Goal: Information Seeking & Learning: Find specific fact

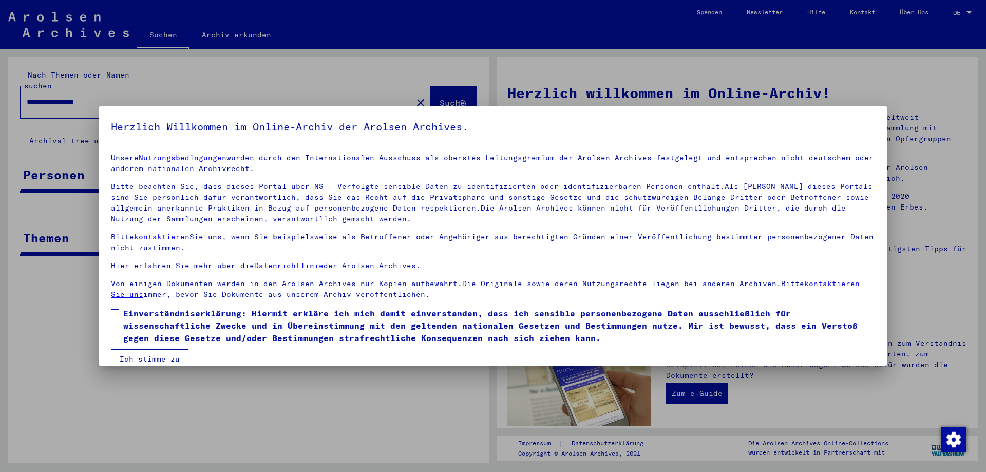
click at [126, 309] on span "Einverständniserklärung: Hiermit erkläre ich mich damit einverstanden, dass ich…" at bounding box center [499, 325] width 752 height 37
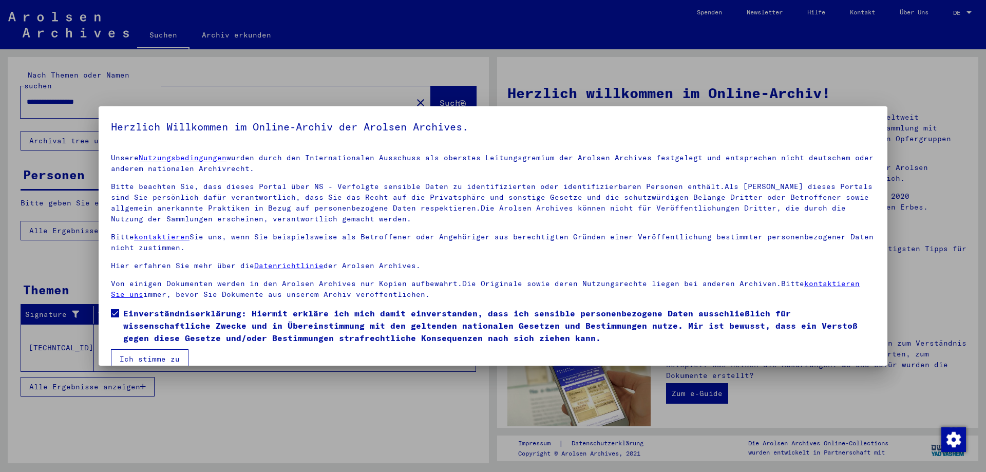
click at [138, 353] on button "Ich stimme zu" at bounding box center [150, 359] width 78 height 20
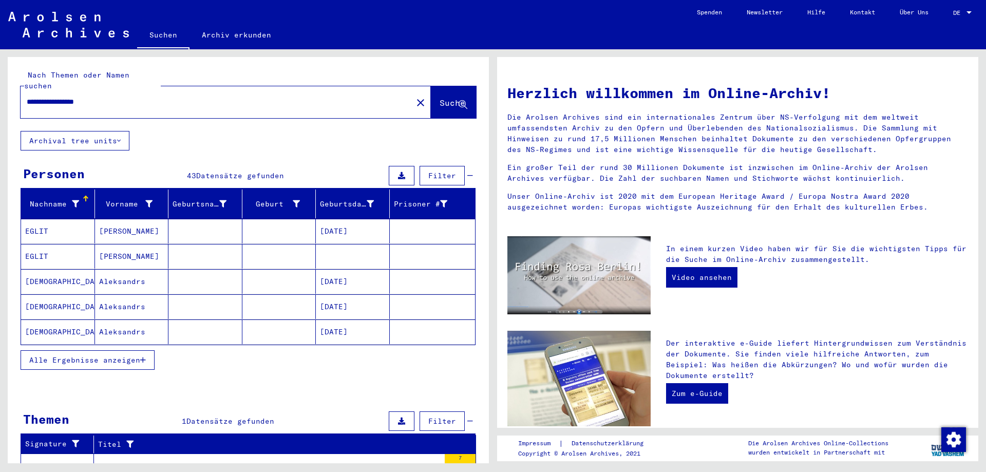
click at [198, 270] on mat-cell at bounding box center [205, 281] width 74 height 25
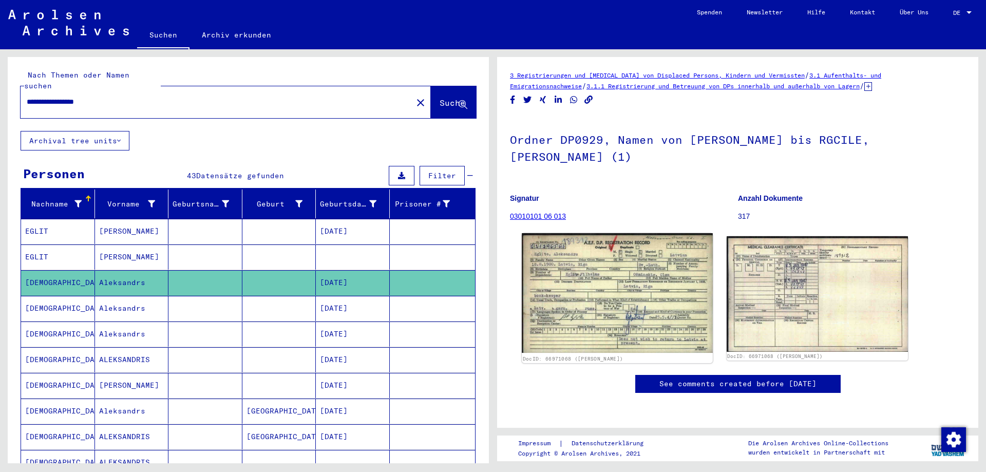
click at [558, 279] on img at bounding box center [617, 293] width 191 height 120
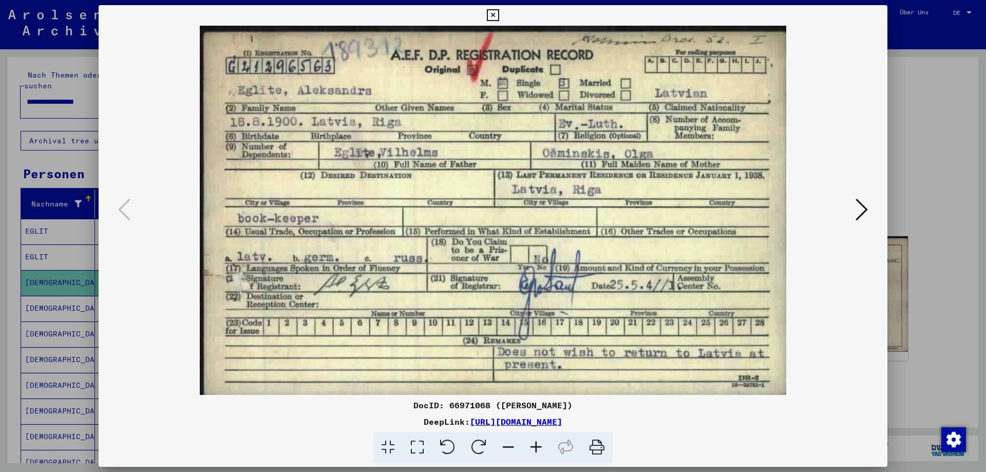
click at [0, 270] on div at bounding box center [493, 236] width 986 height 472
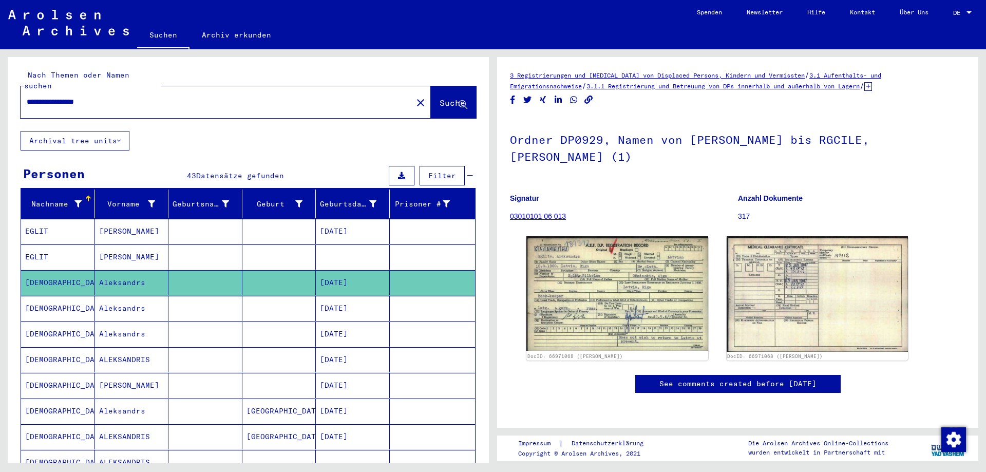
click at [90, 296] on mat-cell "[DEMOGRAPHIC_DATA]" at bounding box center [58, 308] width 74 height 25
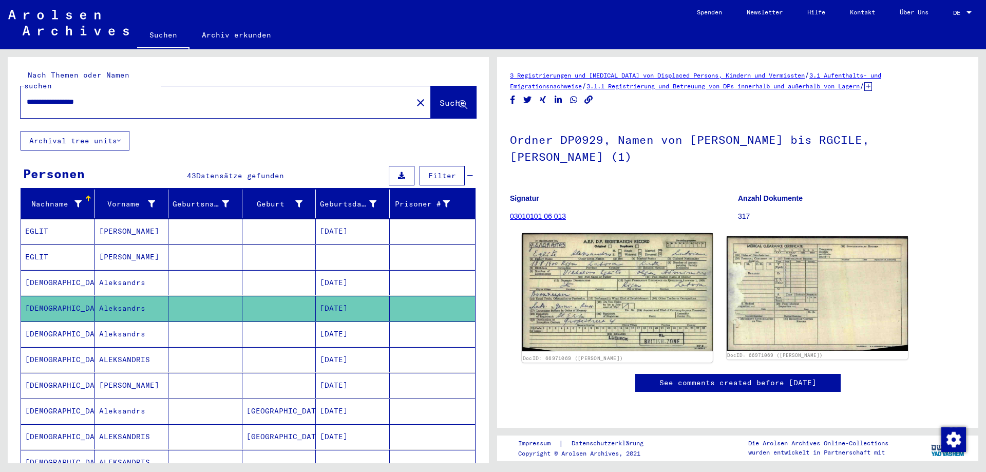
click at [581, 279] on img at bounding box center [617, 292] width 191 height 118
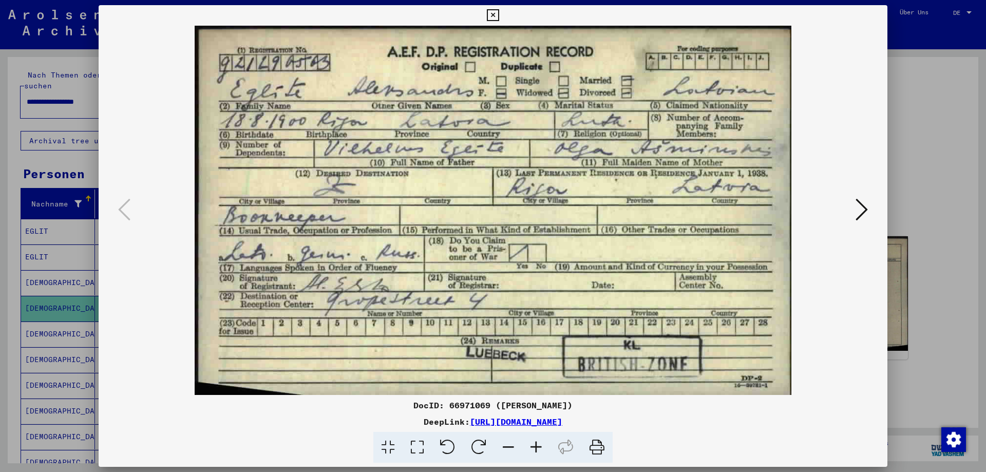
click at [59, 294] on div at bounding box center [493, 236] width 986 height 472
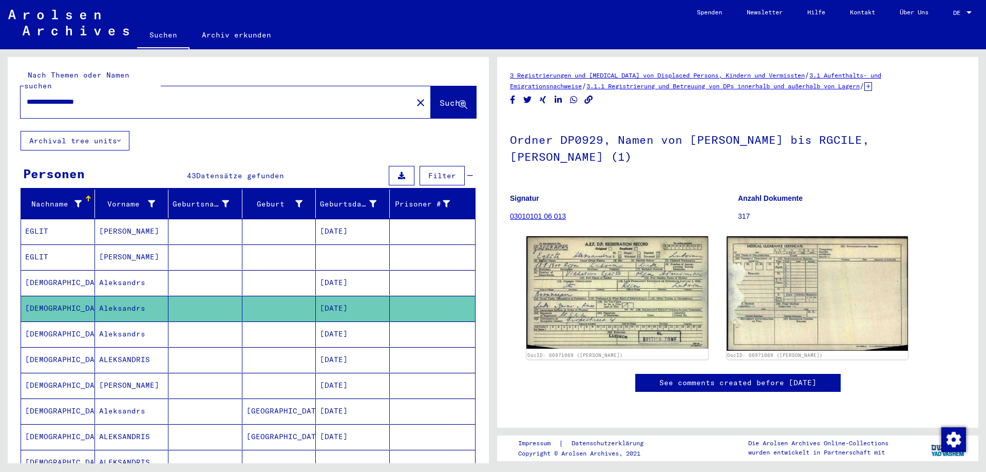
click at [267, 90] on div "**********" at bounding box center [214, 101] width 386 height 23
click at [265, 97] on input "**********" at bounding box center [217, 102] width 380 height 11
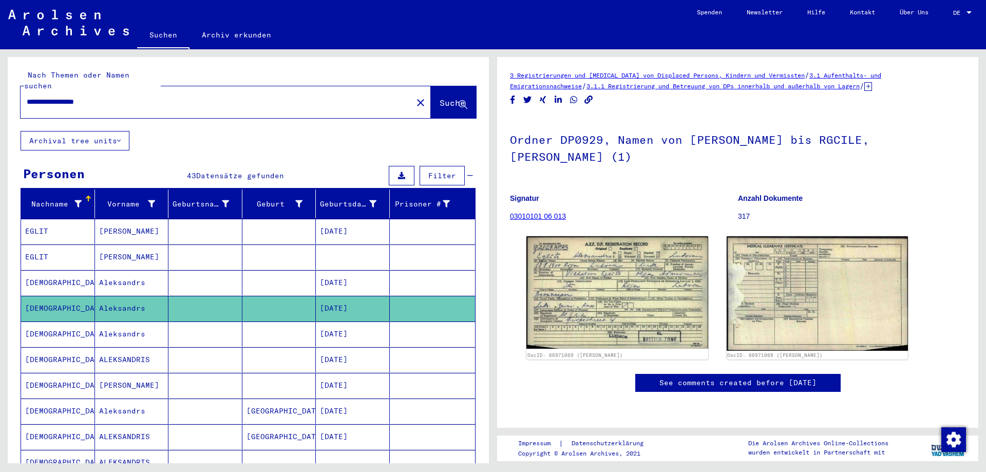
click at [265, 97] on input "**********" at bounding box center [217, 102] width 380 height 11
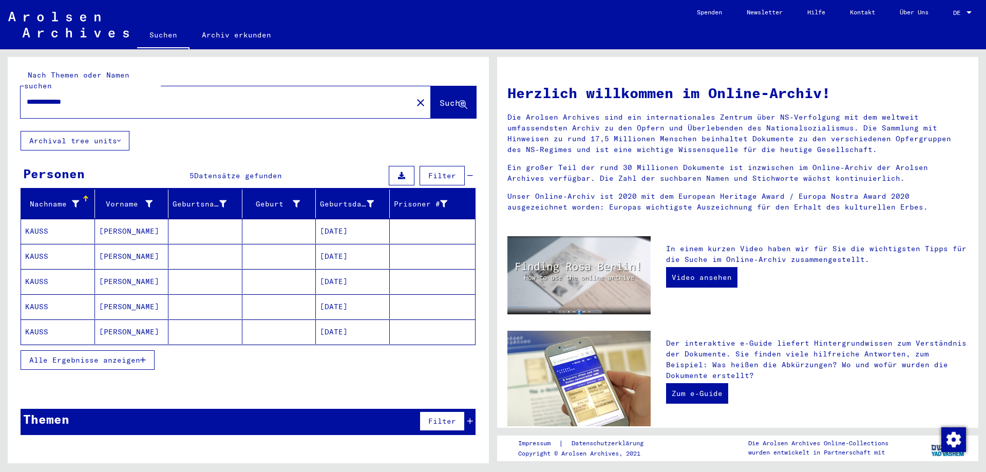
click at [76, 248] on mat-cell "KAUSS" at bounding box center [58, 256] width 74 height 25
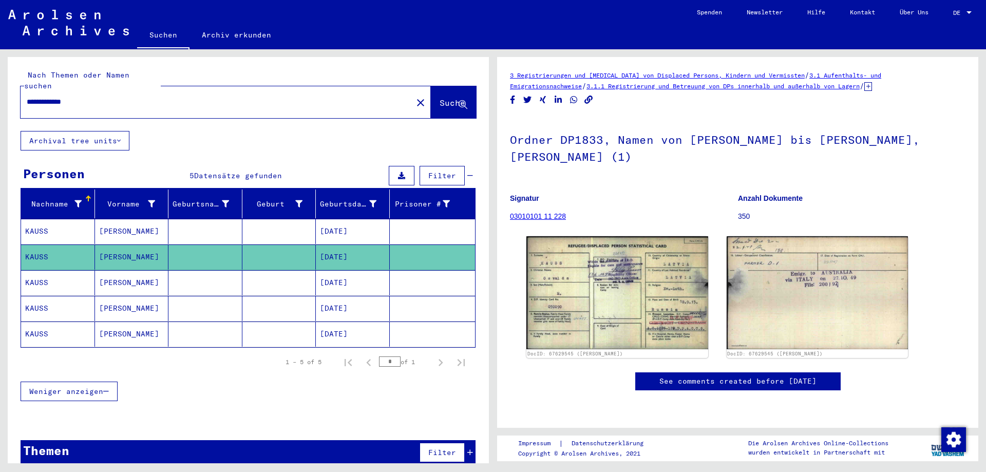
click at [95, 229] on mat-cell "[PERSON_NAME]" at bounding box center [132, 231] width 74 height 25
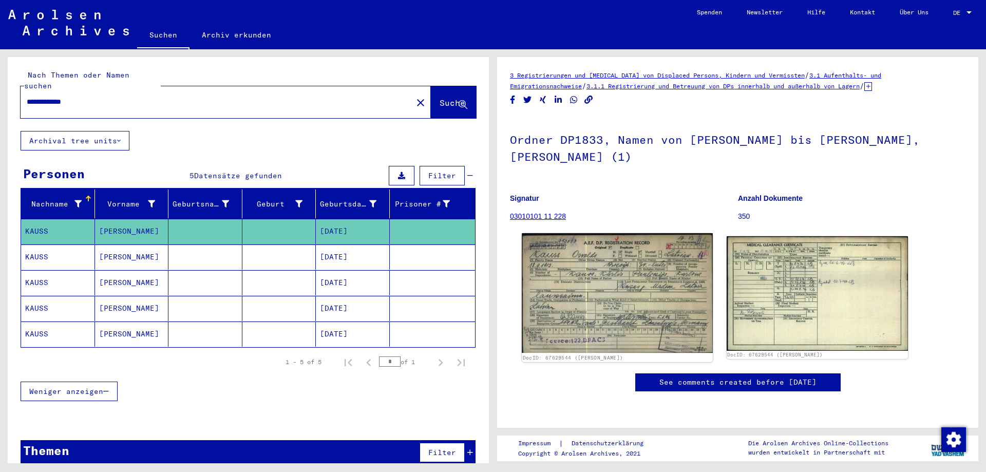
click at [653, 270] on img at bounding box center [617, 293] width 191 height 120
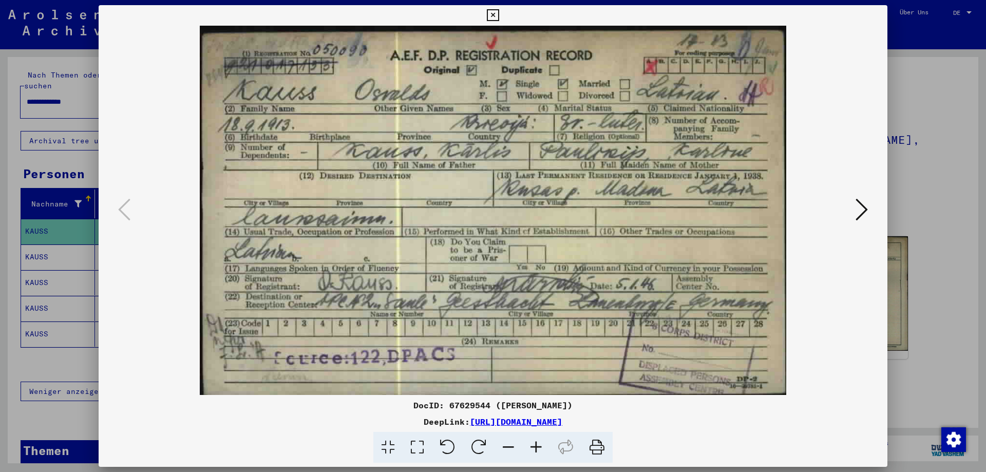
click at [33, 290] on div at bounding box center [493, 236] width 986 height 472
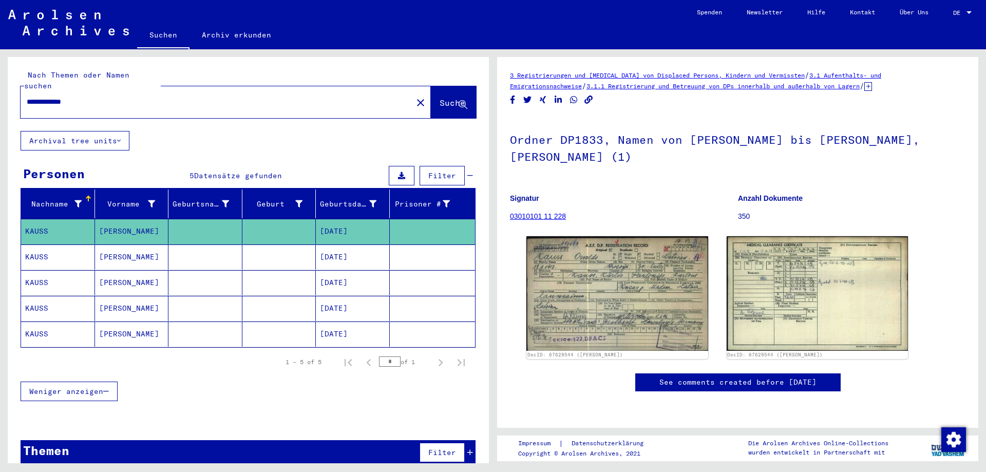
click at [45, 280] on mat-cell "KAUSS" at bounding box center [58, 282] width 74 height 25
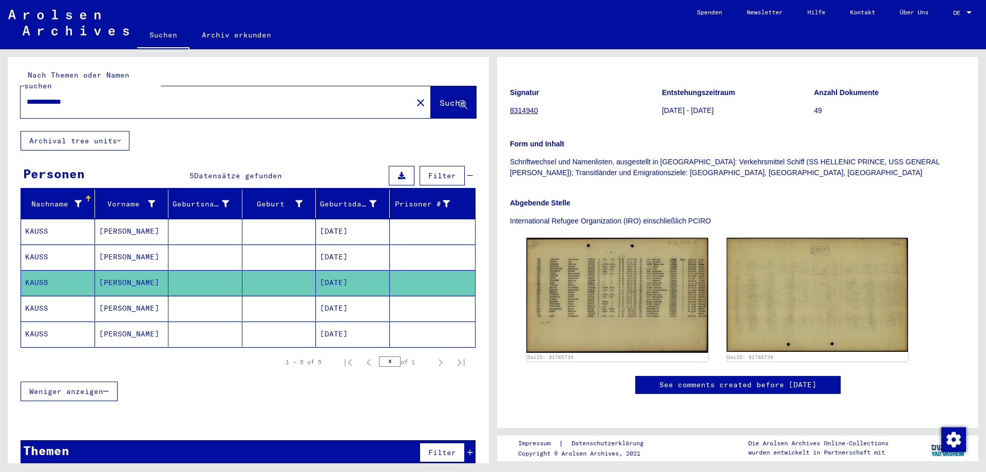
scroll to position [308, 0]
click at [131, 296] on mat-cell "[PERSON_NAME]" at bounding box center [132, 308] width 74 height 25
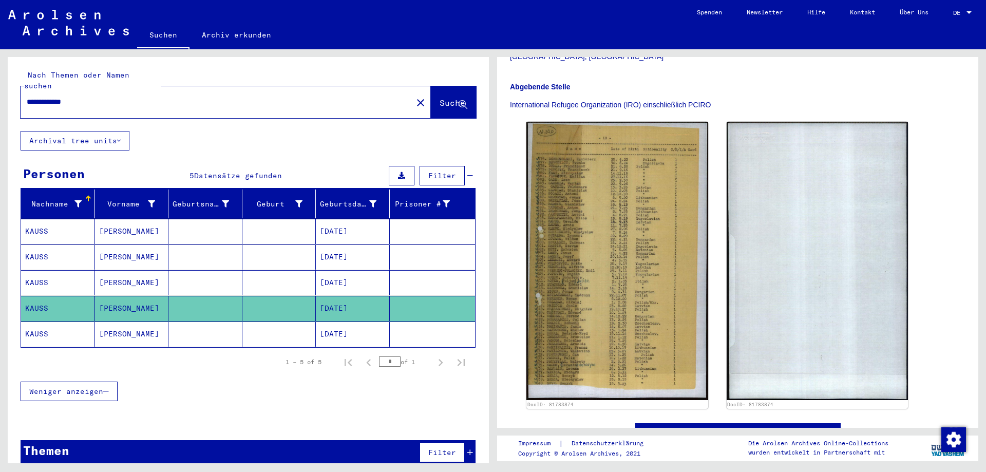
scroll to position [257, 0]
click at [156, 327] on mat-cell "[PERSON_NAME]" at bounding box center [132, 334] width 74 height 25
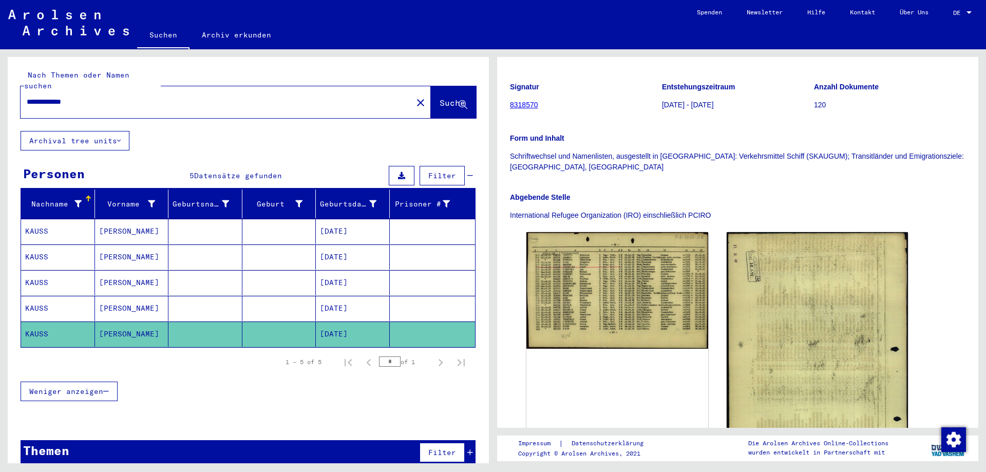
scroll to position [51, 0]
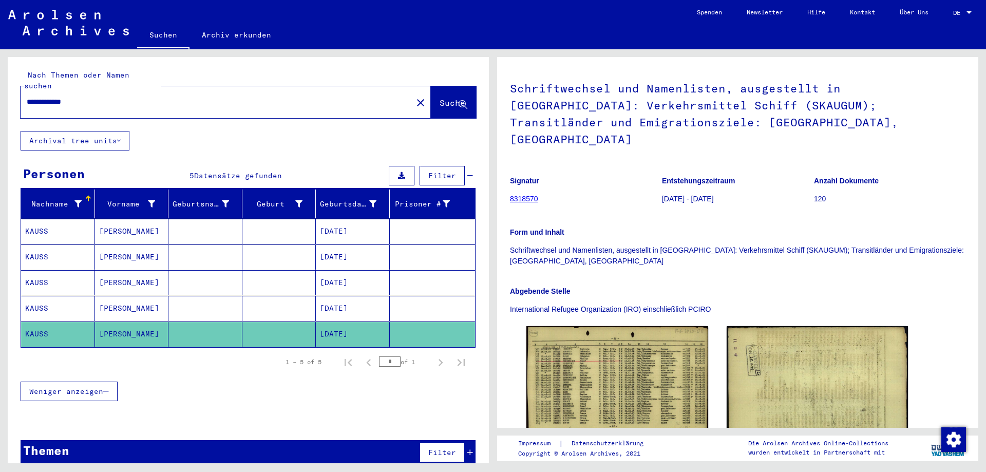
click at [217, 223] on mat-cell at bounding box center [205, 231] width 74 height 25
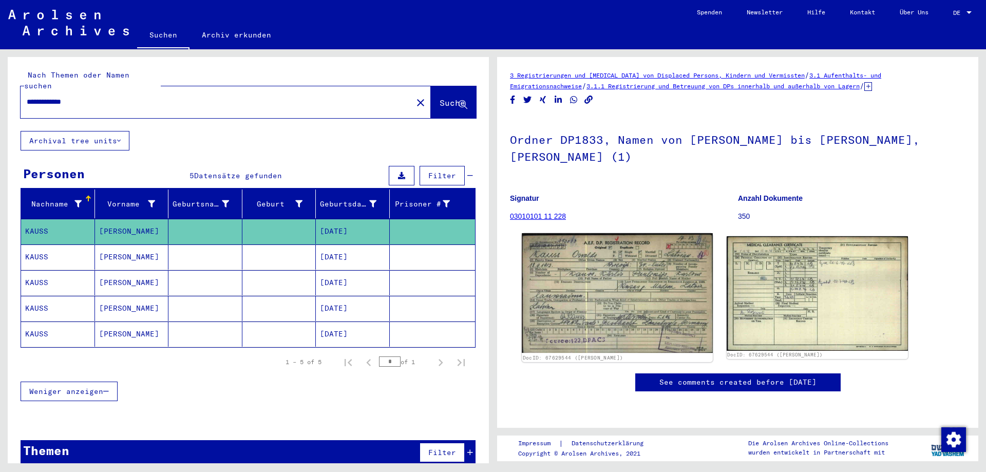
click at [604, 306] on img at bounding box center [617, 293] width 191 height 120
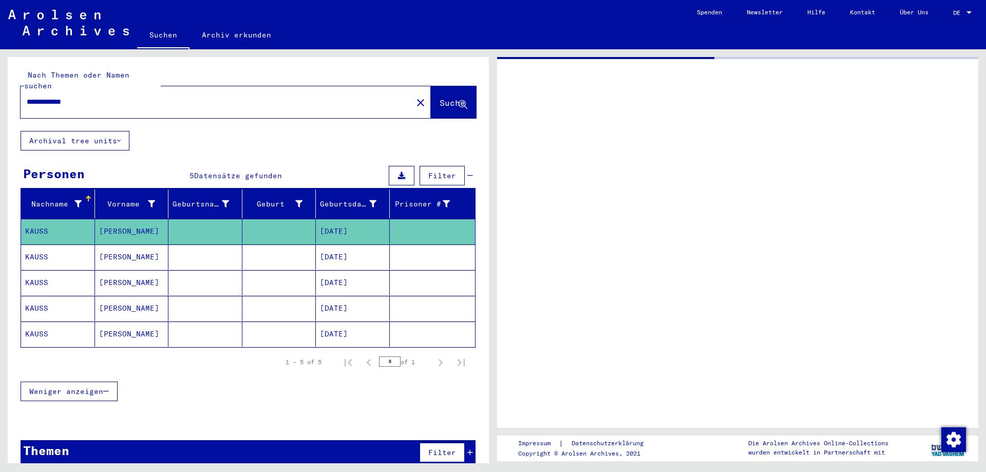
type input "**********"
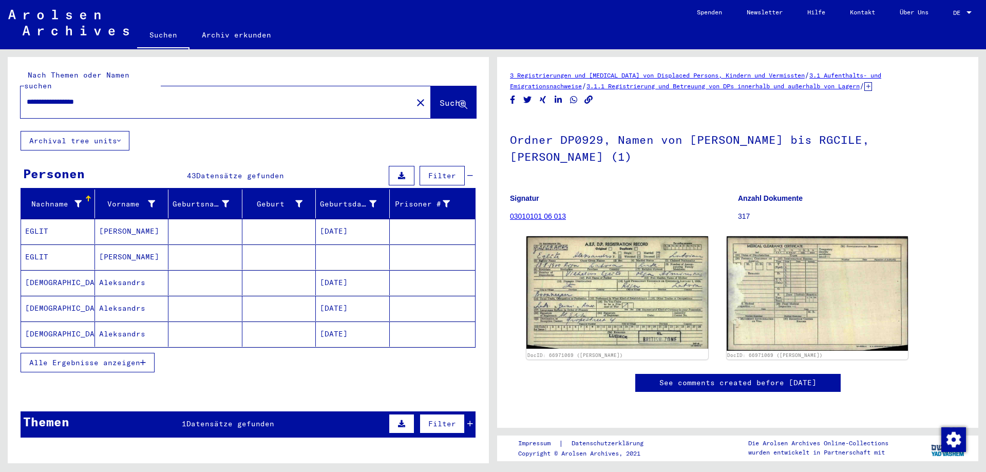
click at [136, 221] on mat-cell "[PERSON_NAME]" at bounding box center [132, 231] width 74 height 25
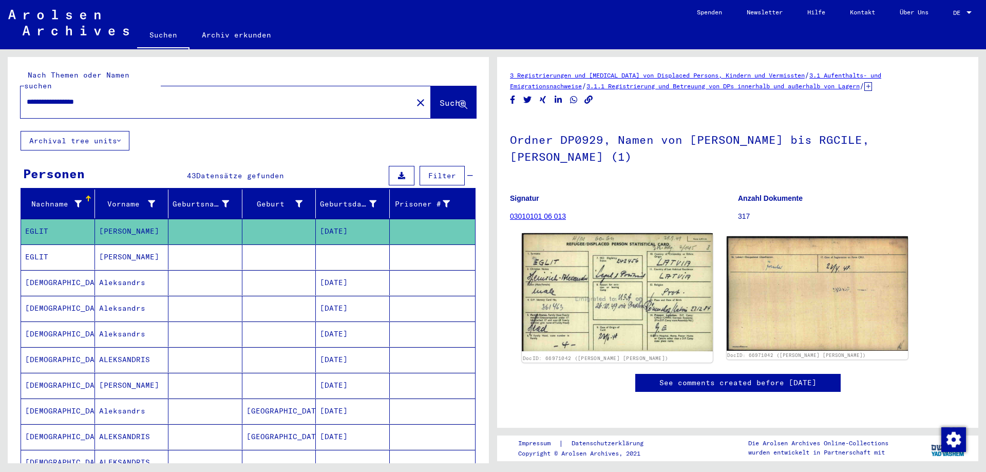
click at [604, 290] on img at bounding box center [617, 292] width 191 height 118
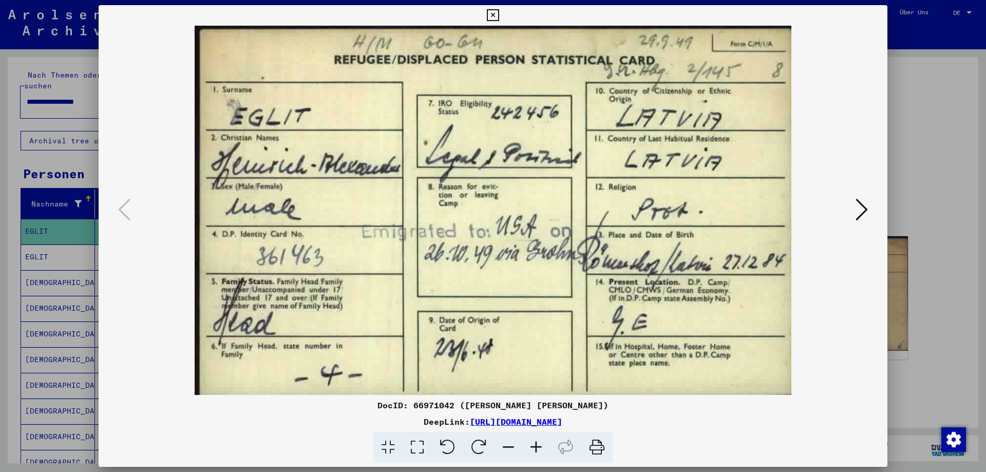
click at [0, 216] on div at bounding box center [493, 236] width 986 height 472
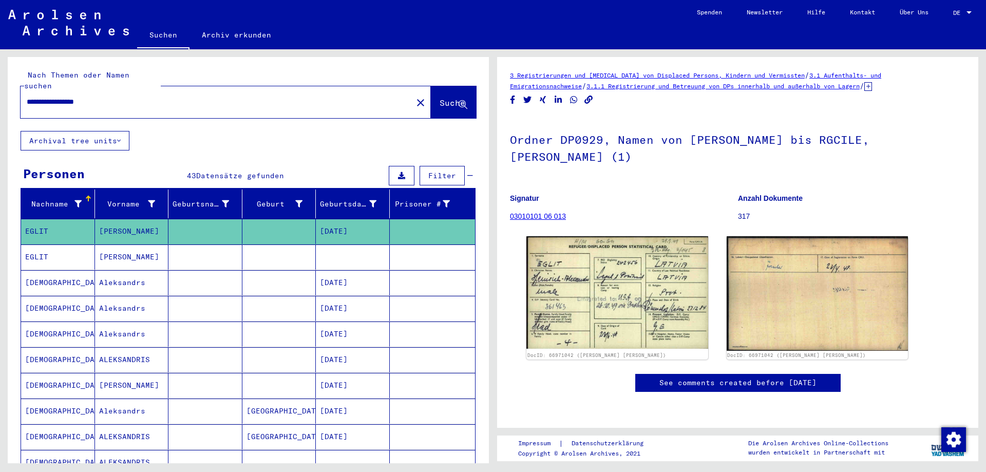
click at [156, 276] on mat-cell "Aleksandrs" at bounding box center [132, 282] width 74 height 25
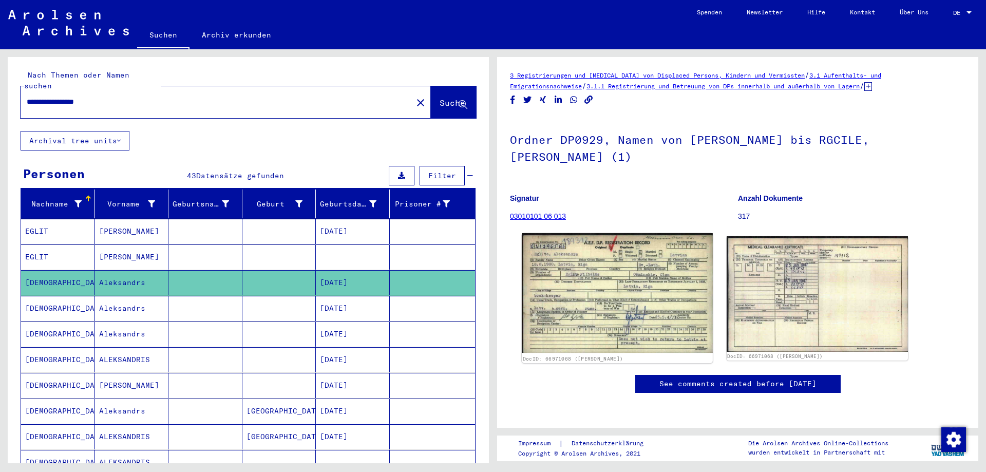
click at [625, 292] on img at bounding box center [617, 293] width 191 height 120
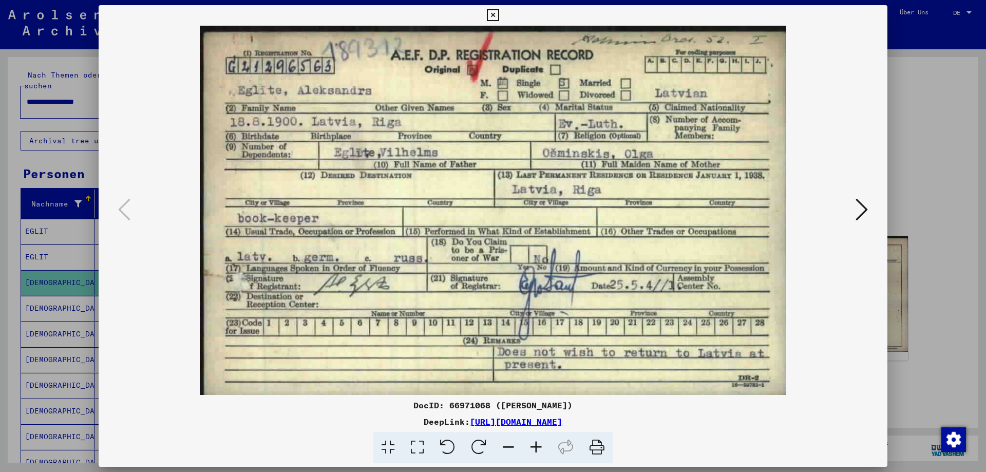
click at [0, 284] on div at bounding box center [493, 236] width 986 height 472
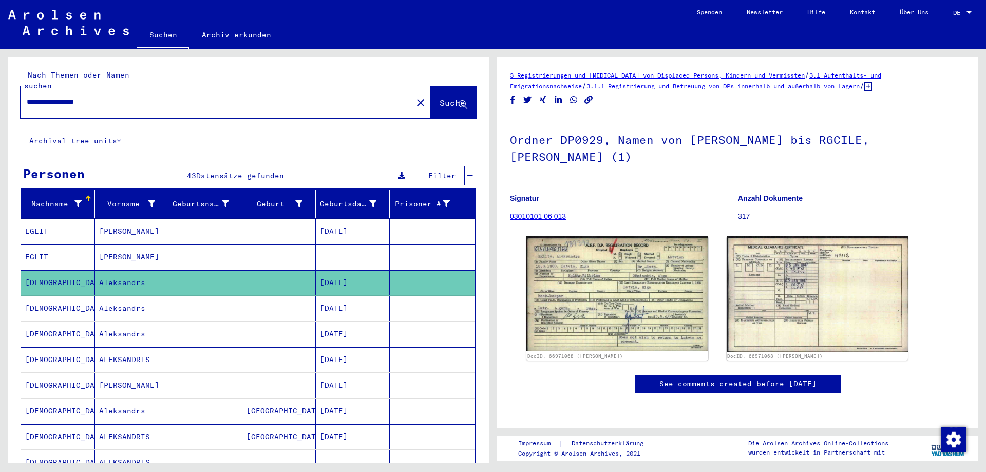
click at [98, 377] on mat-cell "[PERSON_NAME]" at bounding box center [132, 385] width 74 height 25
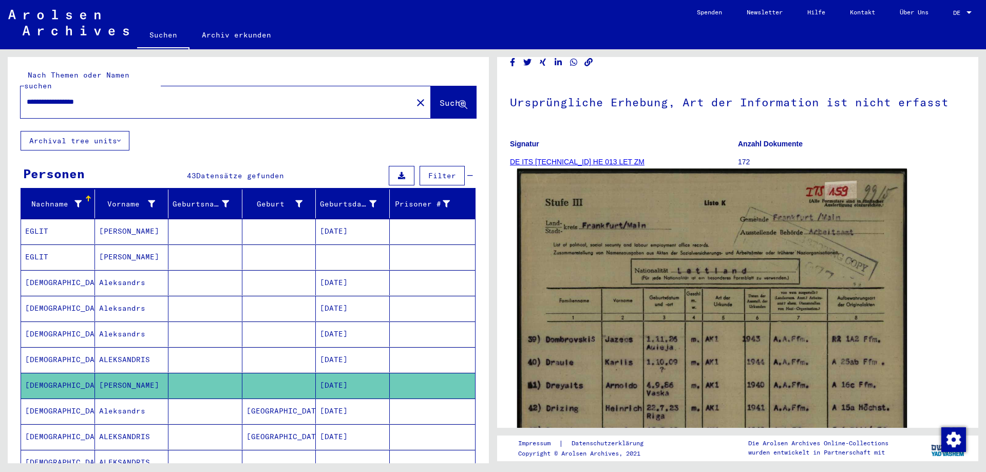
scroll to position [103, 0]
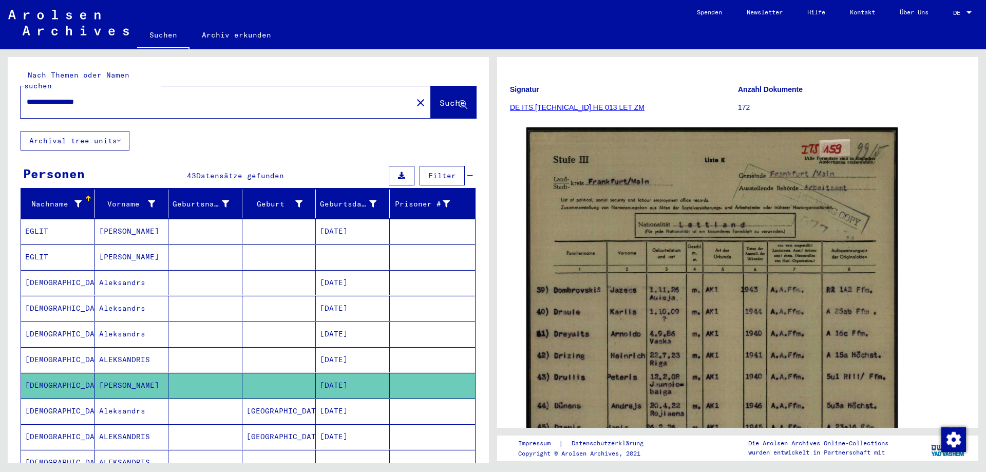
click at [200, 219] on mat-cell at bounding box center [205, 231] width 74 height 25
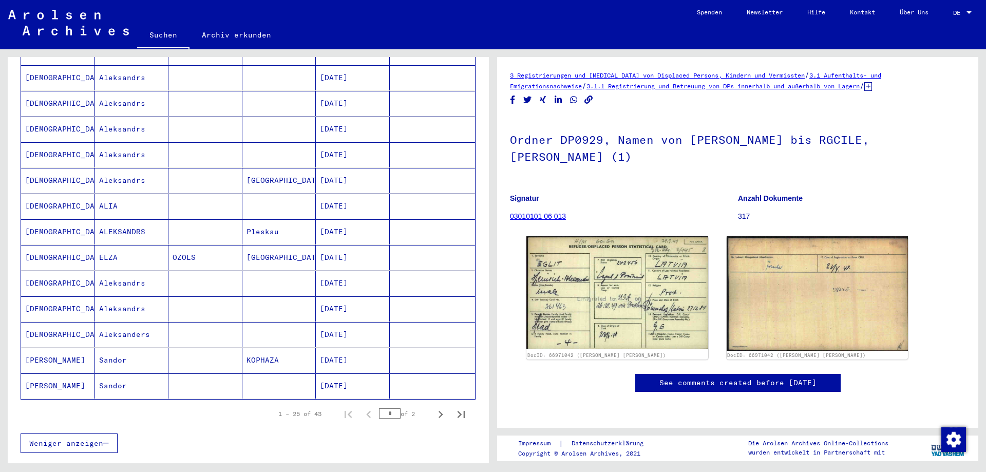
scroll to position [462, 0]
click at [141, 178] on mat-cell "Aleksandrs" at bounding box center [132, 179] width 74 height 25
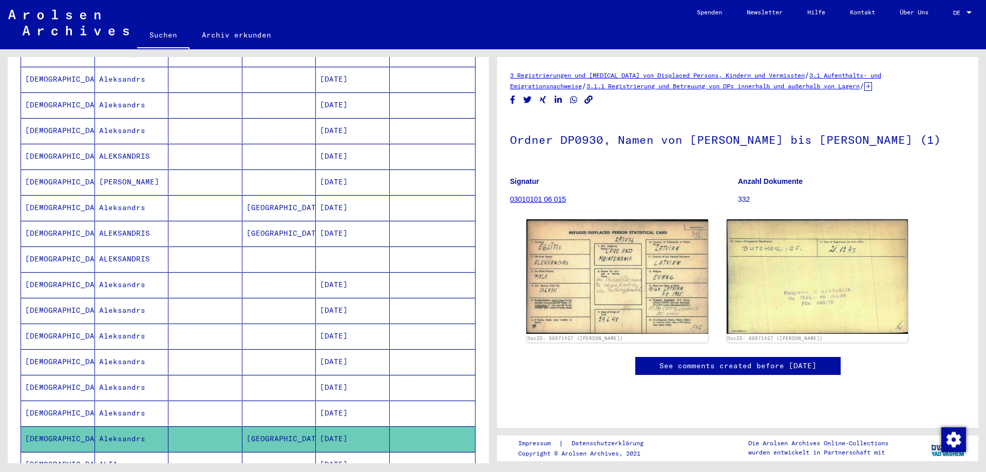
scroll to position [154, 0]
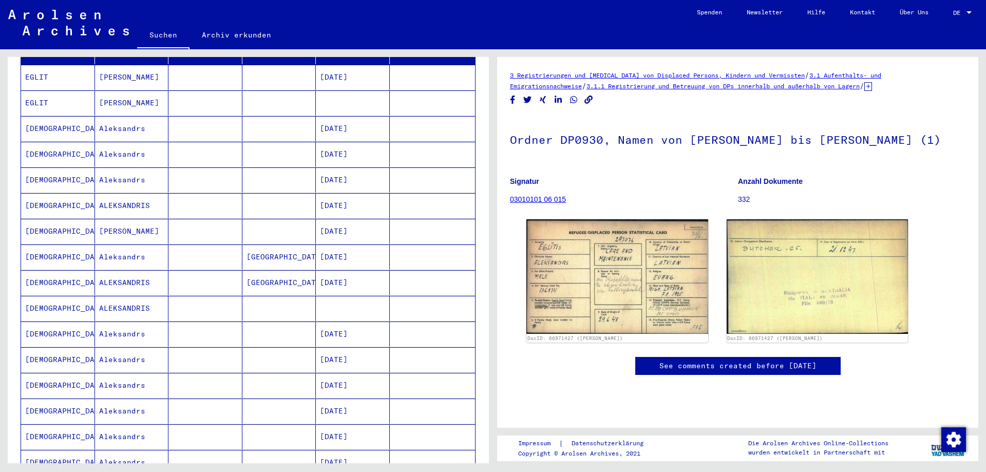
click at [152, 270] on mat-cell "ALEKSANDRIS" at bounding box center [132, 282] width 74 height 25
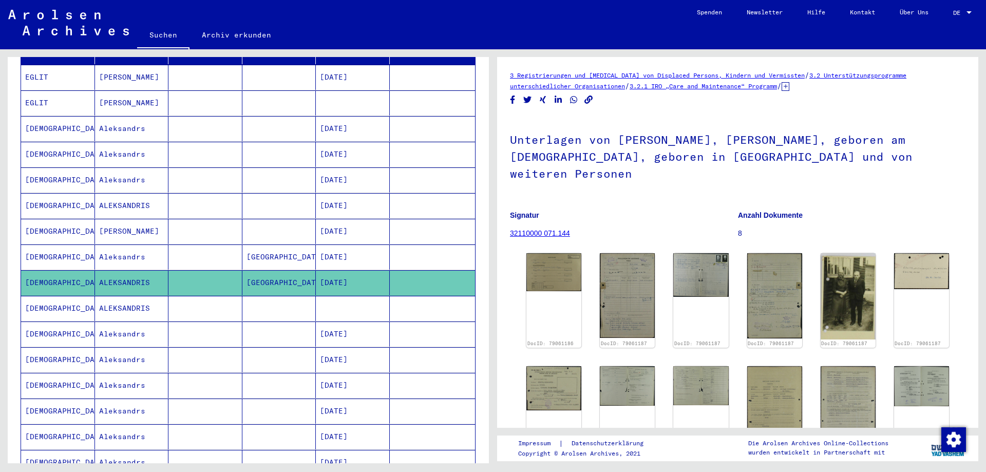
click at [332, 245] on mat-cell "[DATE]" at bounding box center [353, 257] width 74 height 25
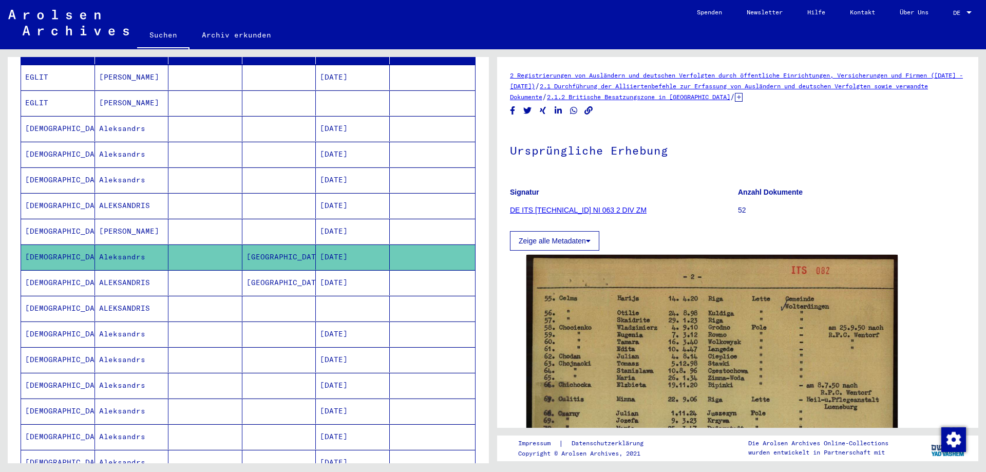
click at [329, 225] on mat-cell "[DATE]" at bounding box center [353, 231] width 74 height 25
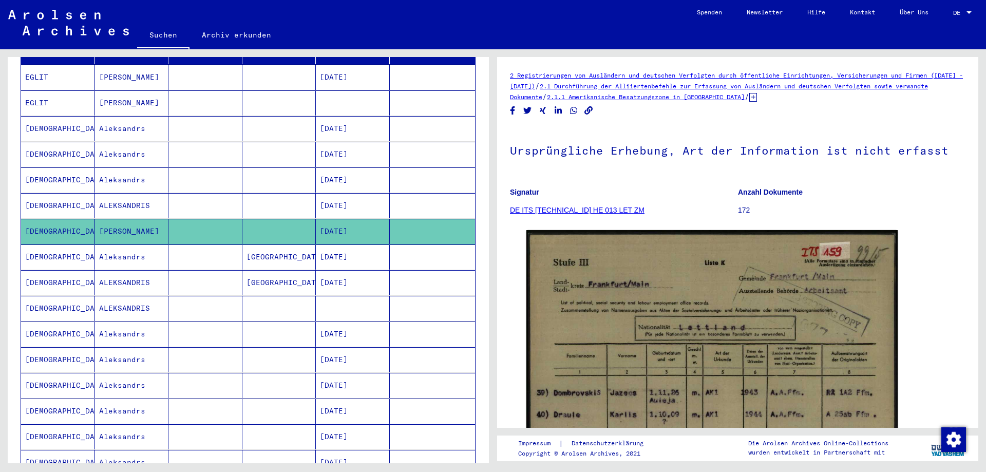
click at [322, 202] on mat-cell "[DATE]" at bounding box center [353, 205] width 74 height 25
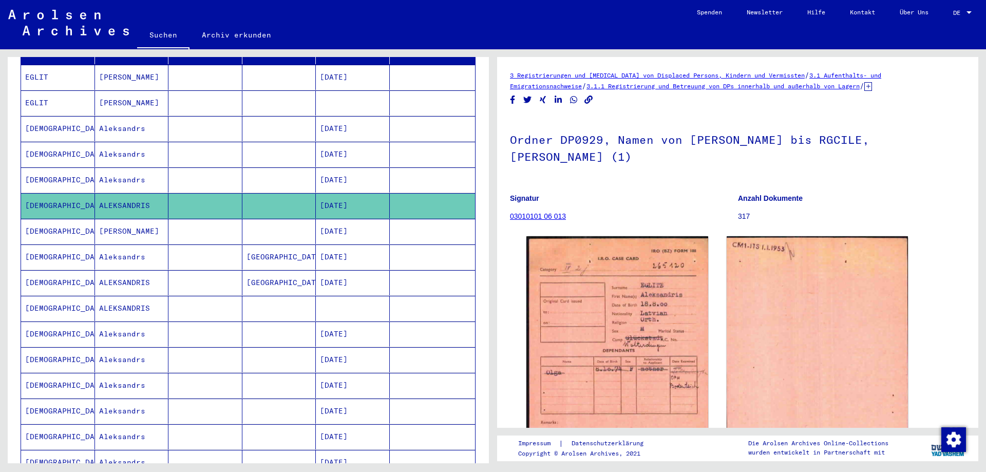
click at [323, 171] on mat-cell "[DATE]" at bounding box center [353, 179] width 74 height 25
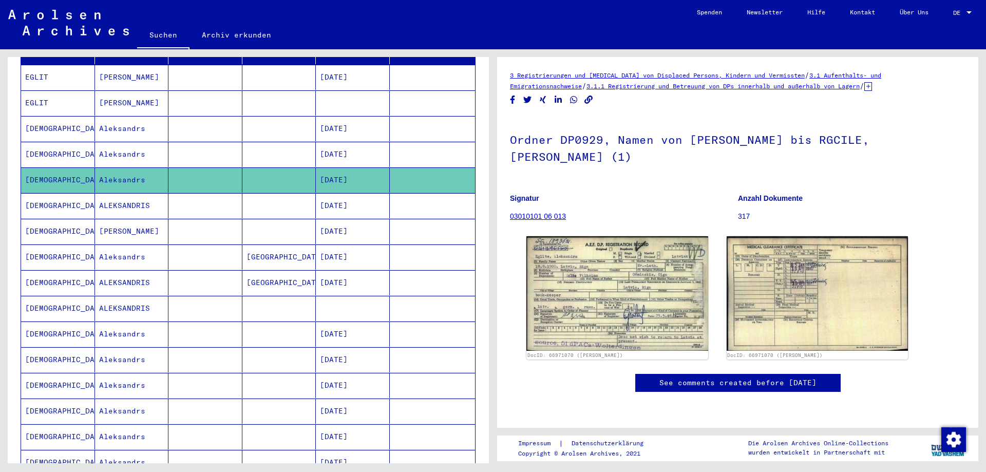
click at [286, 150] on mat-cell at bounding box center [279, 154] width 74 height 25
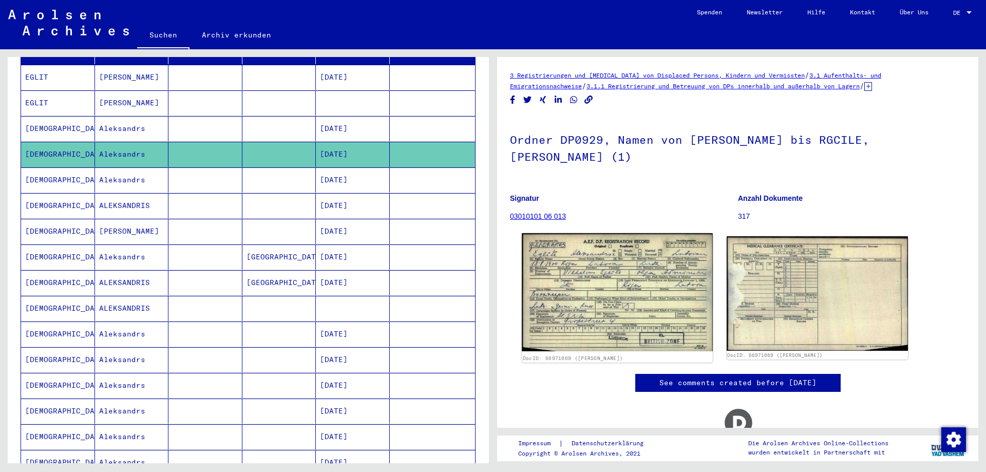
click at [633, 310] on img at bounding box center [617, 292] width 191 height 118
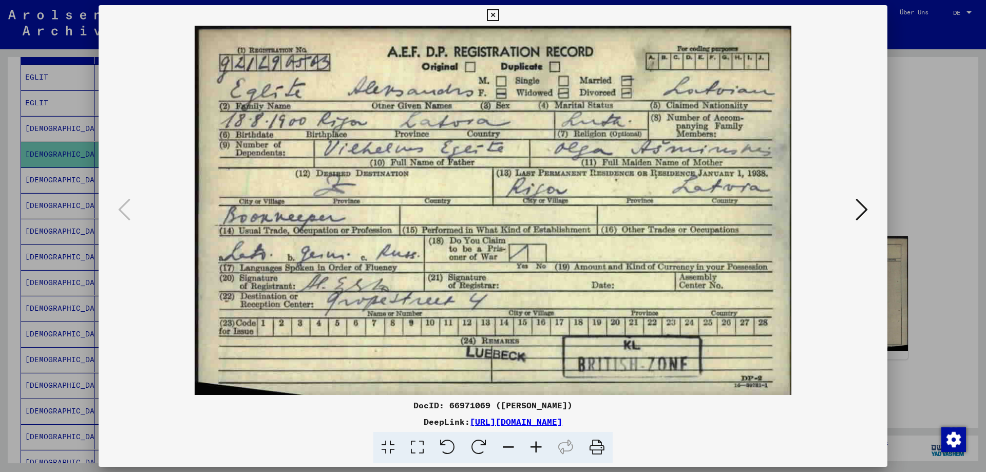
click at [0, 211] on div at bounding box center [493, 236] width 986 height 472
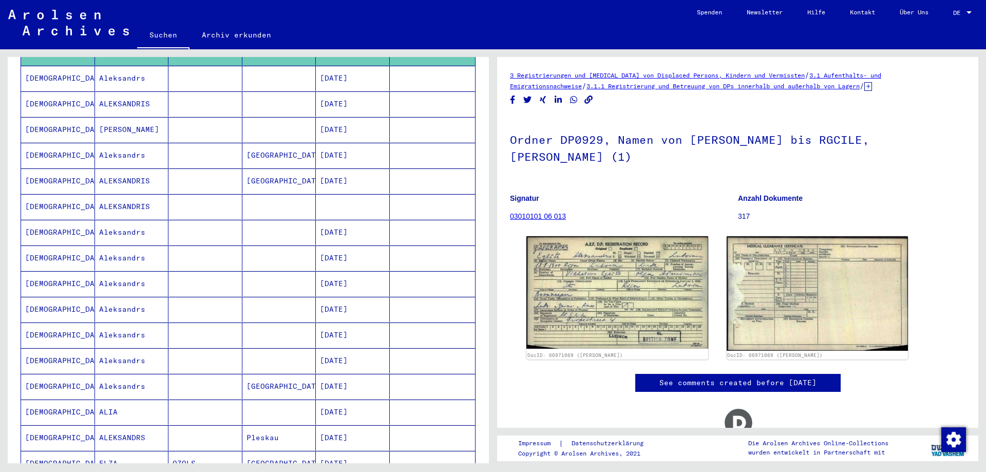
scroll to position [257, 0]
click at [192, 273] on mat-cell at bounding box center [205, 282] width 74 height 25
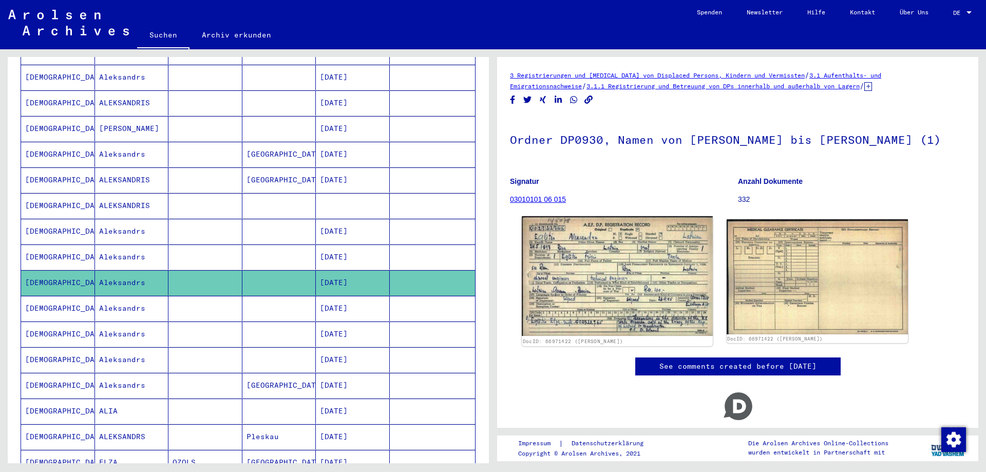
click at [608, 276] on img at bounding box center [617, 276] width 191 height 120
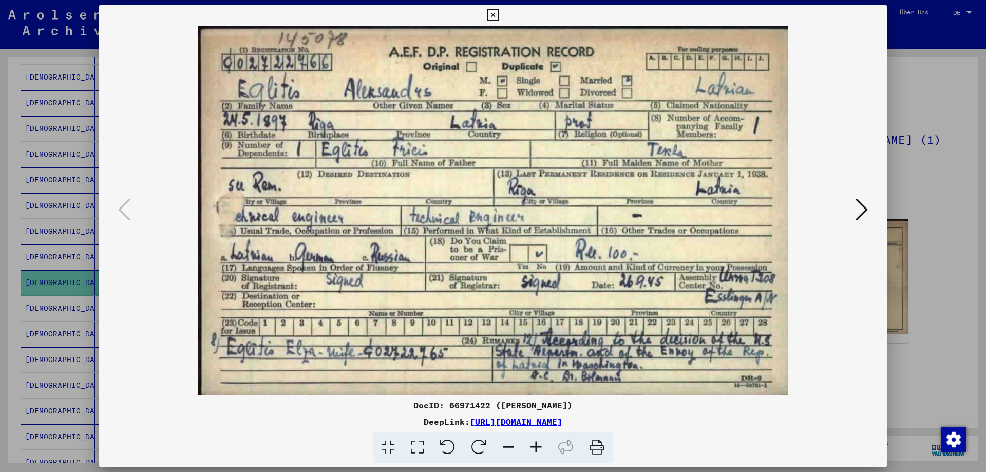
click at [579, 274] on img at bounding box center [493, 210] width 719 height 369
click at [0, 274] on div at bounding box center [493, 236] width 986 height 472
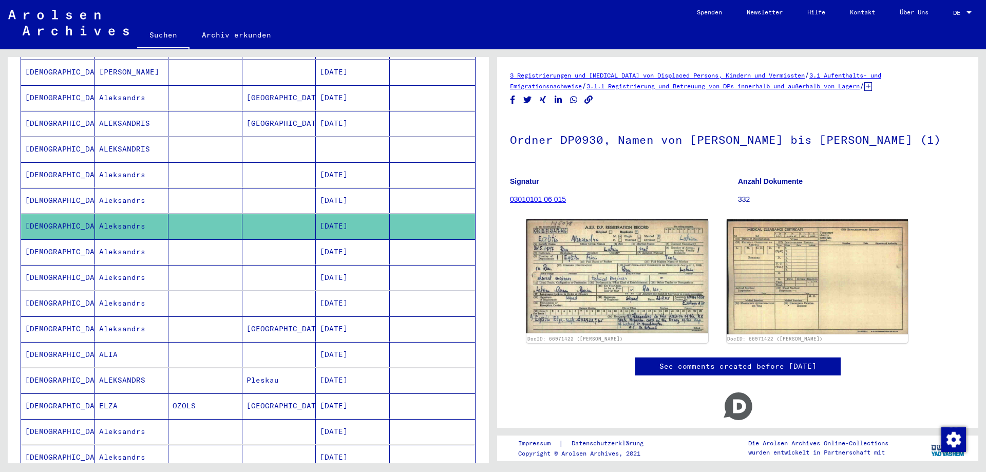
scroll to position [308, 0]
